Goal: Ask a question: Seek information or help from site administrators or community

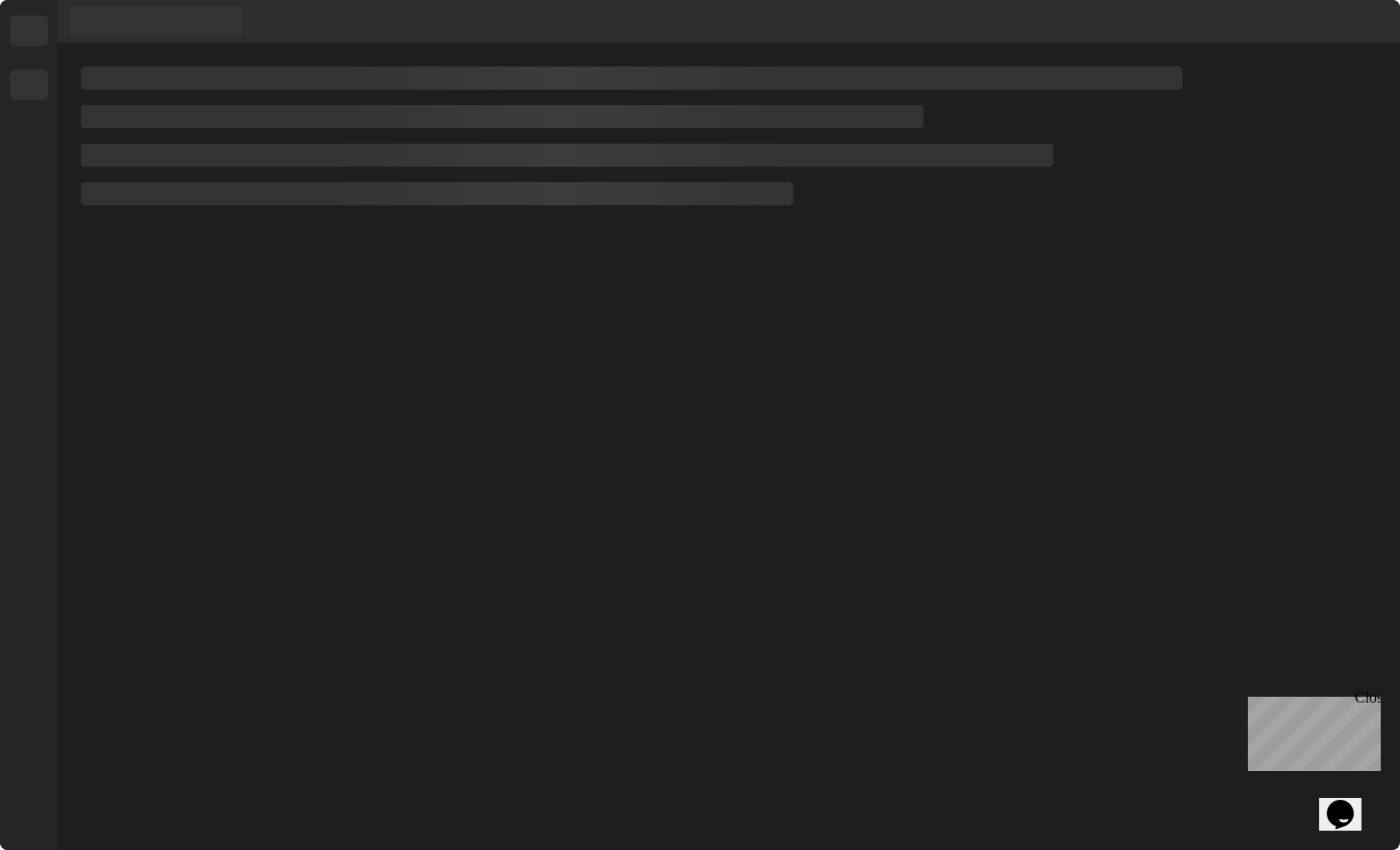
click at [505, 313] on div at bounding box center [728, 447] width 1343 height 807
drag, startPoint x: 729, startPoint y: 215, endPoint x: 730, endPoint y: 405, distance: 190.0
click at [730, 402] on div at bounding box center [728, 447] width 1343 height 807
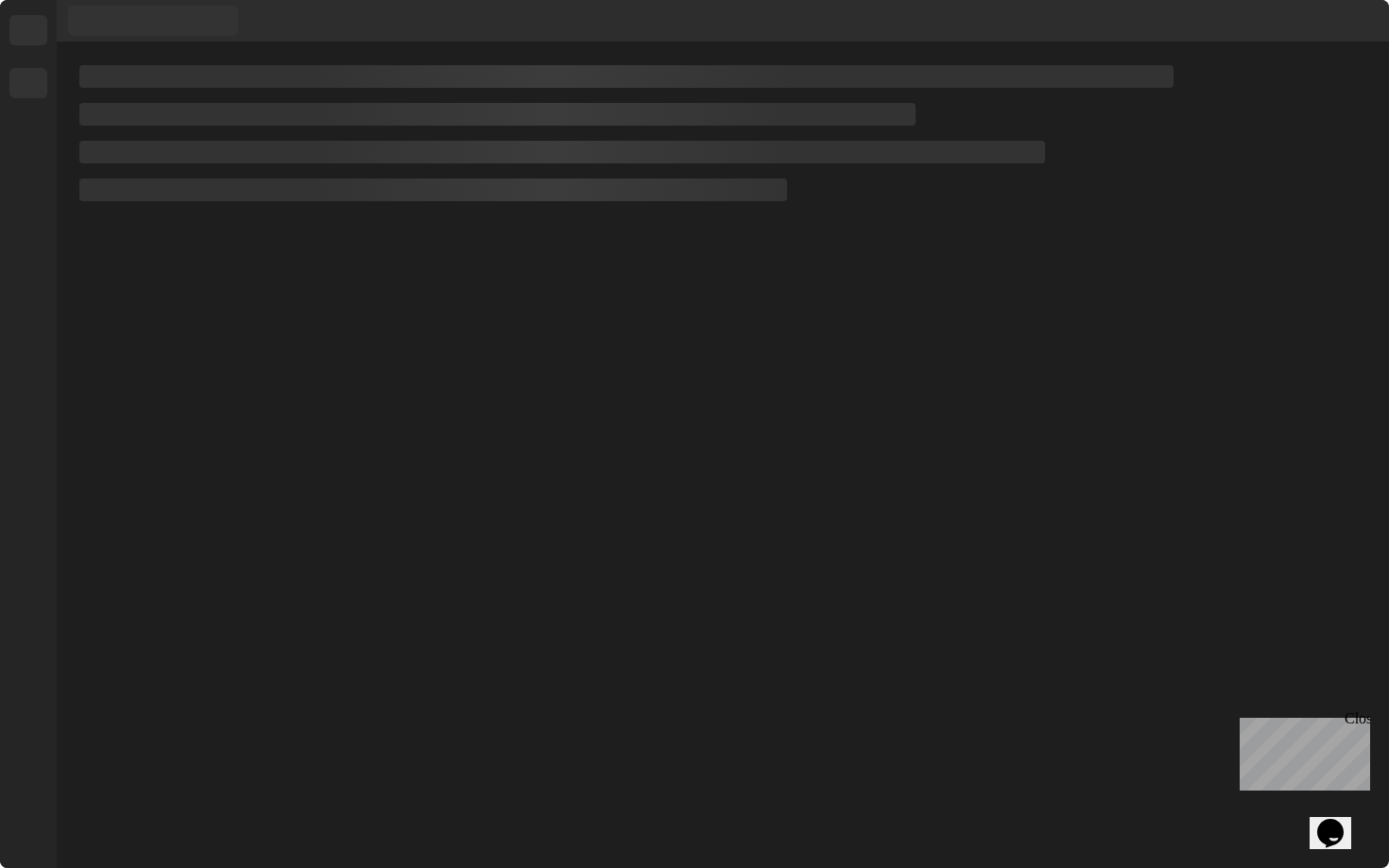
click at [1327, 819] on icon "Chat widget" at bounding box center [1330, 832] width 26 height 28
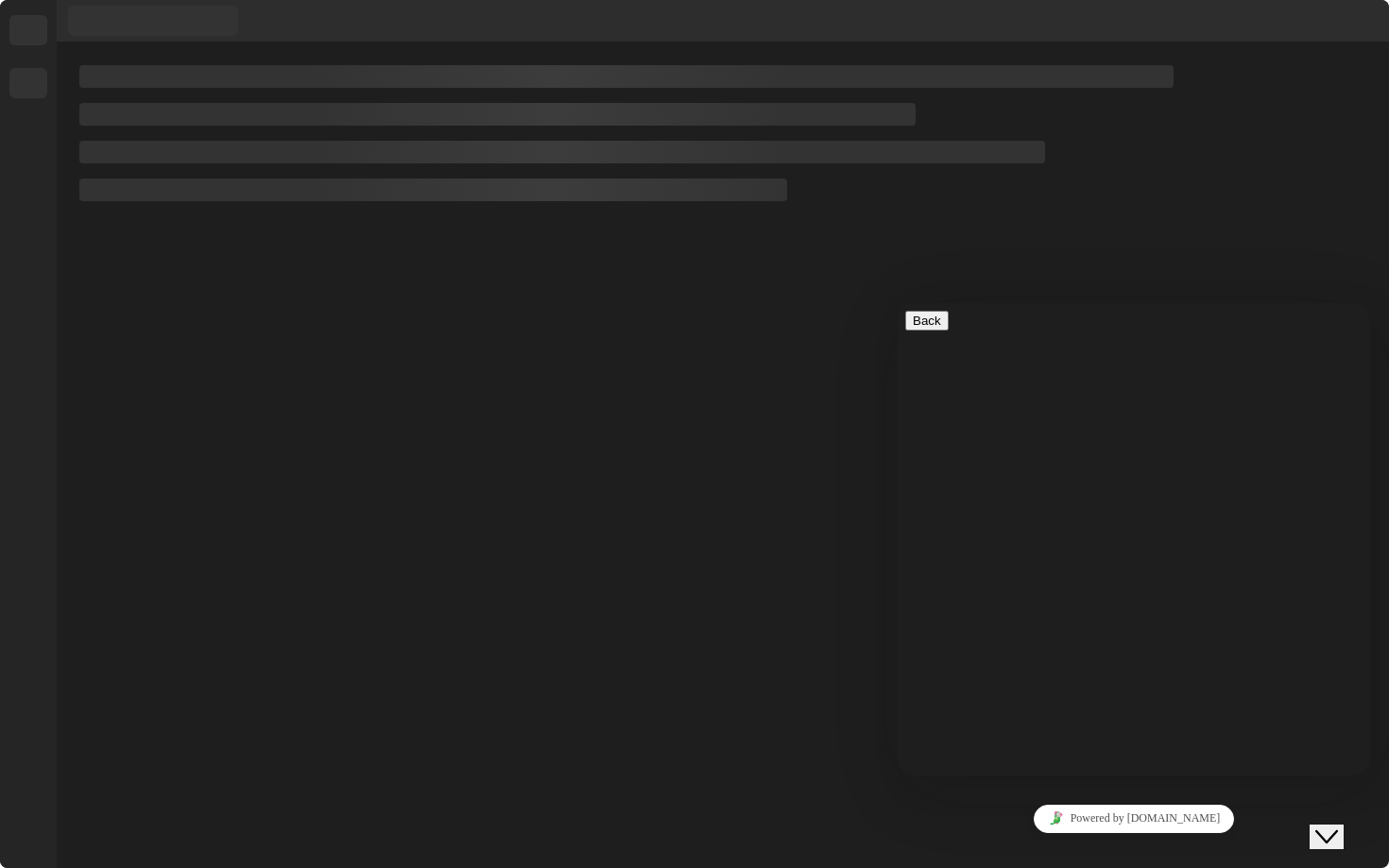
click at [780, 660] on div at bounding box center [722, 455] width 1333 height 825
click at [1338, 825] on div "Close Chat This icon closes the chat window." at bounding box center [1326, 836] width 22 height 22
